Goal: Information Seeking & Learning: Learn about a topic

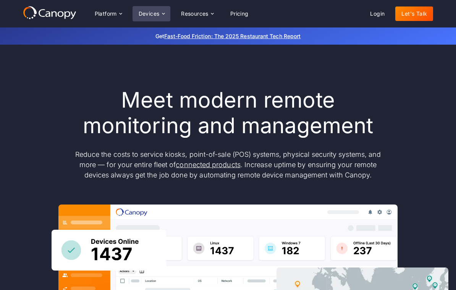
click at [158, 14] on div "Devices" at bounding box center [148, 13] width 21 height 5
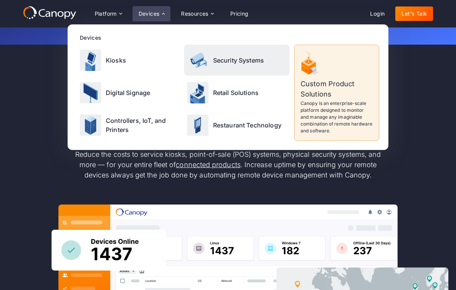
click at [241, 65] on div "Security Systems" at bounding box center [237, 60] width 106 height 31
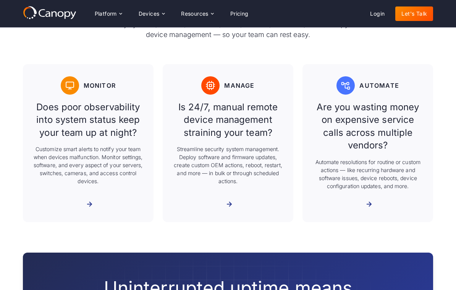
scroll to position [428, 0]
click at [80, 185] on p "Customize smart alerts to notify your team when devices malfunction. Monitor se…" at bounding box center [88, 165] width 112 height 40
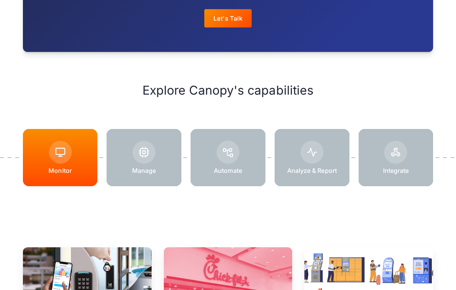
scroll to position [918, 0]
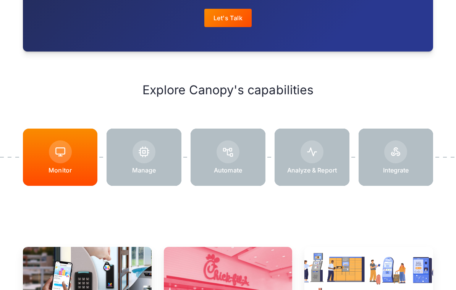
click at [132, 166] on p "Manage" at bounding box center [144, 170] width 24 height 8
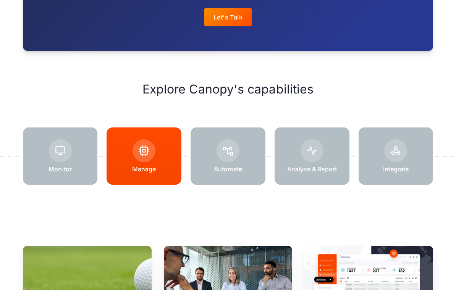
scroll to position [1062, 0]
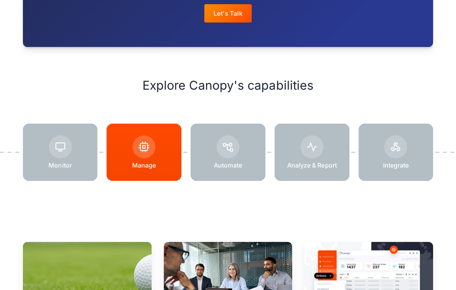
click at [234, 153] on div at bounding box center [227, 152] width 75 height 57
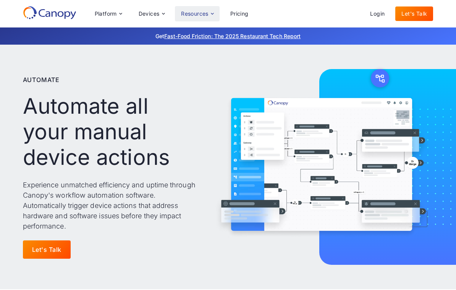
click at [207, 9] on div "Resources" at bounding box center [197, 13] width 44 height 15
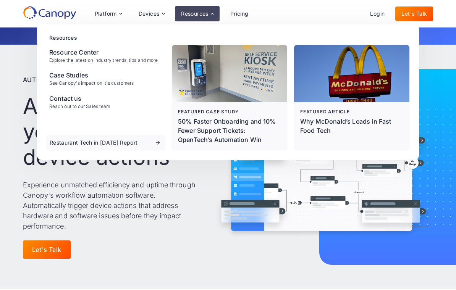
click at [236, 14] on link "Pricing" at bounding box center [239, 13] width 31 height 14
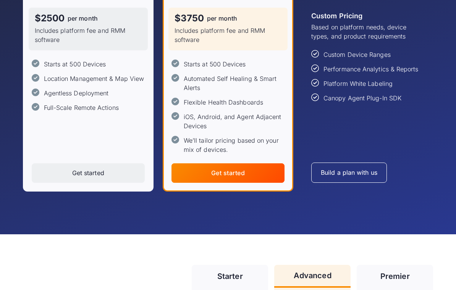
scroll to position [175, 0]
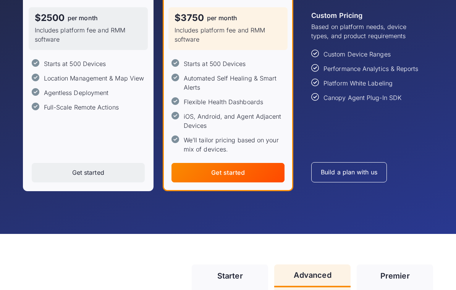
click at [336, 171] on div "Build a plan with us" at bounding box center [348, 172] width 56 height 7
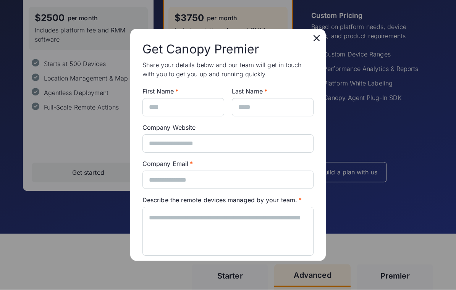
scroll to position [0, 0]
click at [317, 36] on icon at bounding box center [316, 38] width 12 height 12
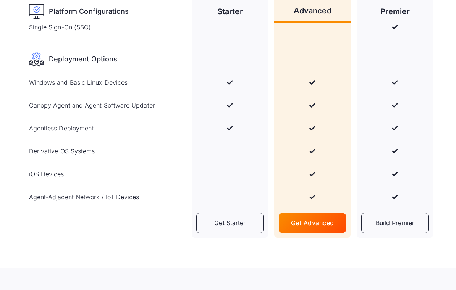
scroll to position [1130, 0]
click at [318, 219] on div "Get Advanced" at bounding box center [312, 222] width 43 height 7
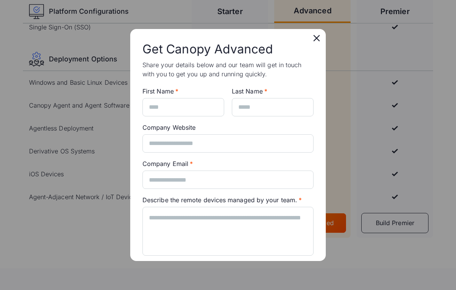
click at [315, 30] on div at bounding box center [228, 145] width 456 height 290
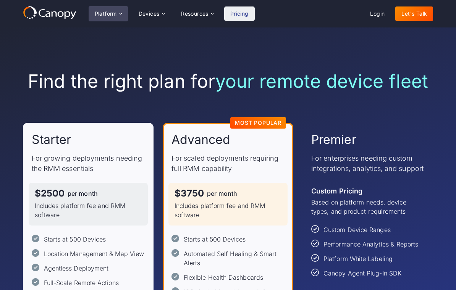
click at [118, 13] on icon at bounding box center [121, 14] width 6 height 6
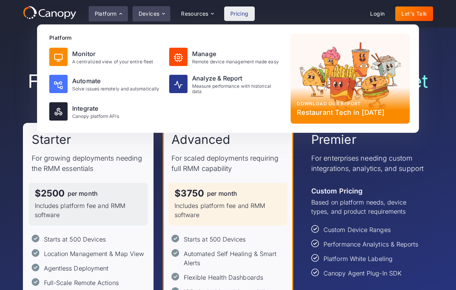
click at [160, 14] on icon at bounding box center [163, 14] width 6 height 6
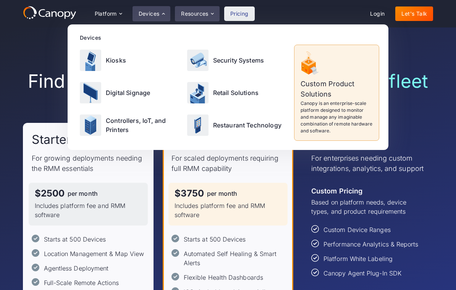
click at [208, 11] on div "Resources" at bounding box center [194, 13] width 27 height 5
